Goal: Transaction & Acquisition: Obtain resource

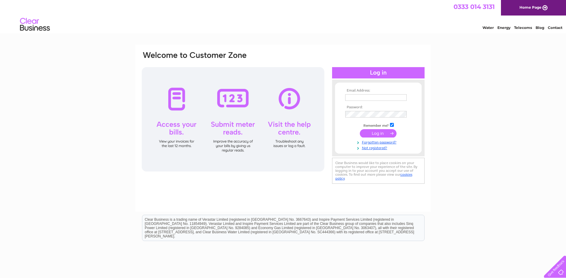
type input "[EMAIL_ADDRESS][DOMAIN_NAME]"
click at [379, 133] on input "submit" at bounding box center [378, 133] width 37 height 8
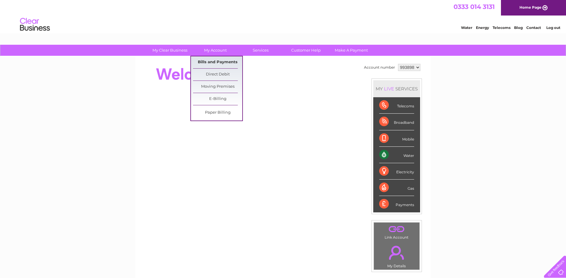
click at [218, 59] on link "Bills and Payments" at bounding box center [217, 62] width 49 height 12
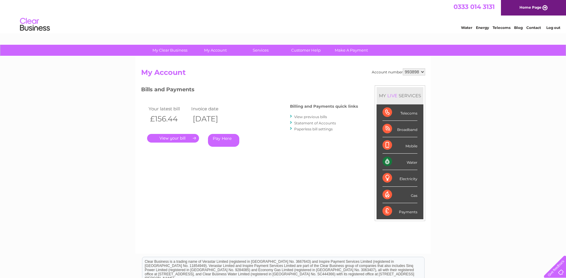
click at [165, 135] on link "." at bounding box center [173, 138] width 52 height 9
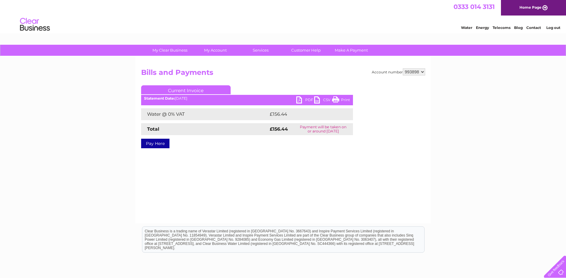
click at [304, 99] on link "PDF" at bounding box center [305, 100] width 18 height 9
click at [308, 99] on link "PDF" at bounding box center [305, 100] width 18 height 9
